Goal: Task Accomplishment & Management: Use online tool/utility

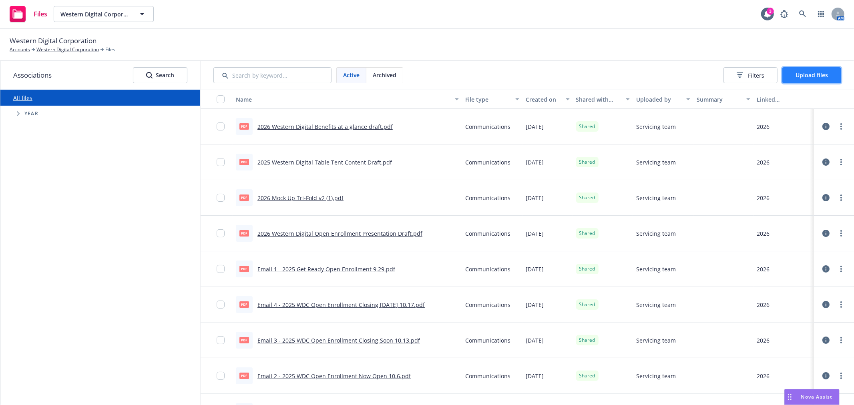
click at [793, 77] on button "Upload files" at bounding box center [812, 75] width 59 height 16
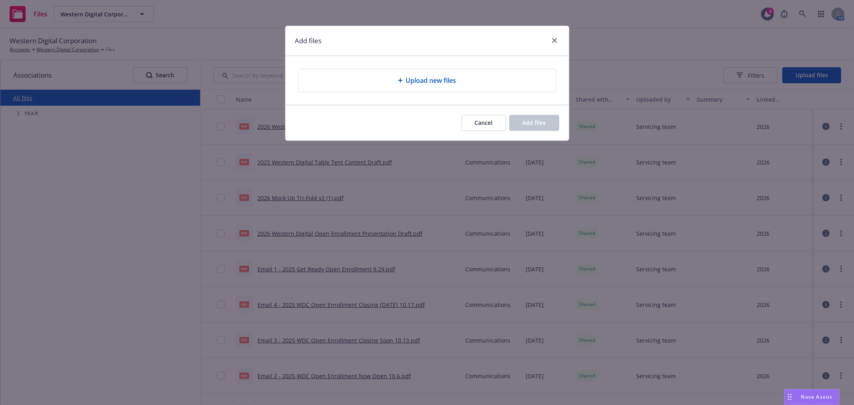
click at [446, 81] on span "Upload new files" at bounding box center [431, 81] width 50 height 10
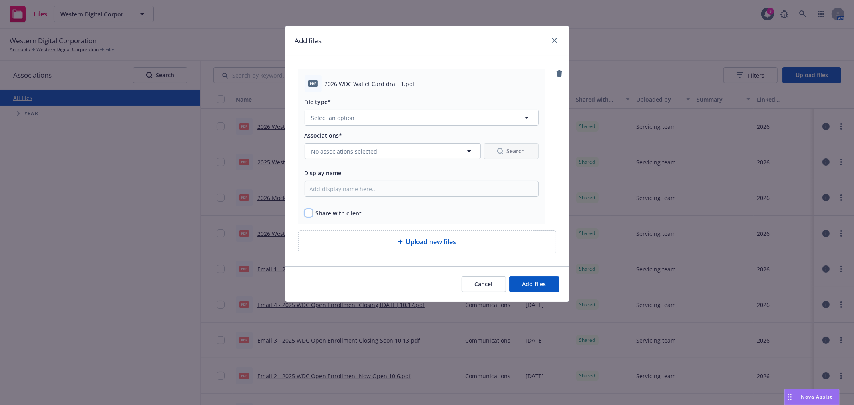
click at [308, 215] on input "checkbox" at bounding box center [309, 213] width 8 height 8
checkbox input "true"
click at [334, 140] on div "Associations*" at bounding box center [324, 136] width 38 height 10
click at [337, 150] on span "No associations selected" at bounding box center [345, 151] width 66 height 8
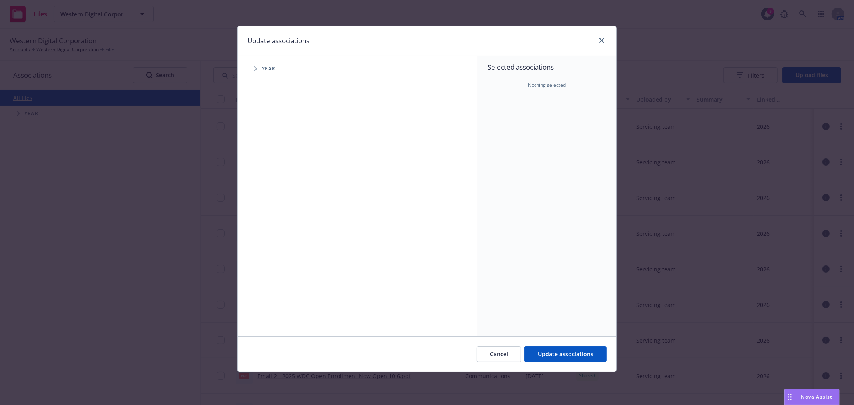
click at [254, 66] on icon "Tree Example" at bounding box center [255, 68] width 3 height 5
click at [278, 198] on input "Tree Example" at bounding box center [276, 197] width 8 height 8
checkbox input "true"
drag, startPoint x: 544, startPoint y: 354, endPoint x: 454, endPoint y: 269, distance: 123.8
click at [544, 354] on span "Update associations" at bounding box center [566, 355] width 56 height 8
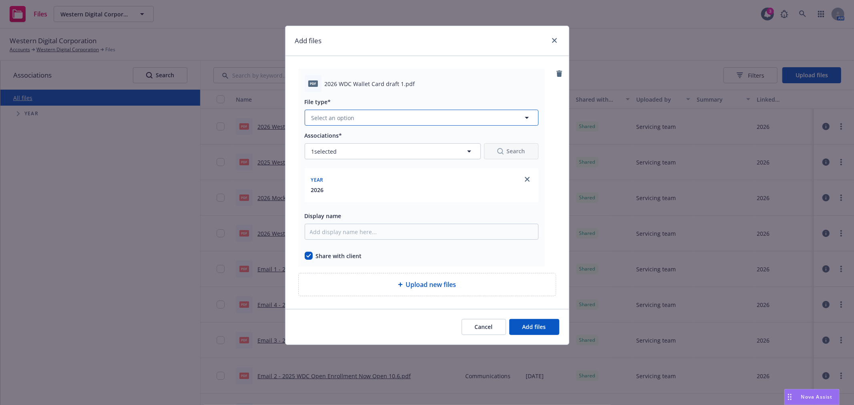
click at [368, 114] on button "Select an option" at bounding box center [422, 118] width 234 height 16
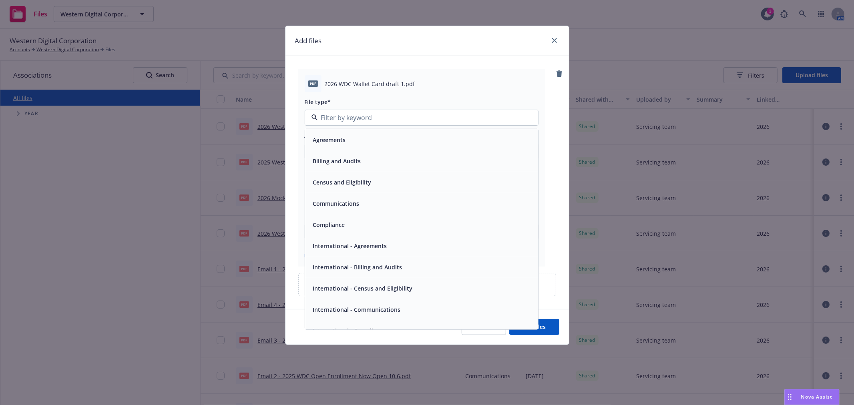
click at [357, 198] on div "Communications" at bounding box center [335, 204] width 51 height 12
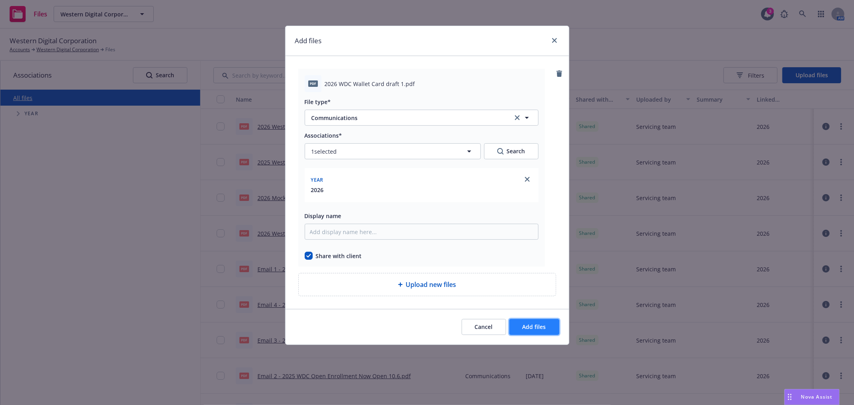
click at [534, 331] on span "Add files" at bounding box center [535, 327] width 24 height 8
